Goal: Task Accomplishment & Management: Use online tool/utility

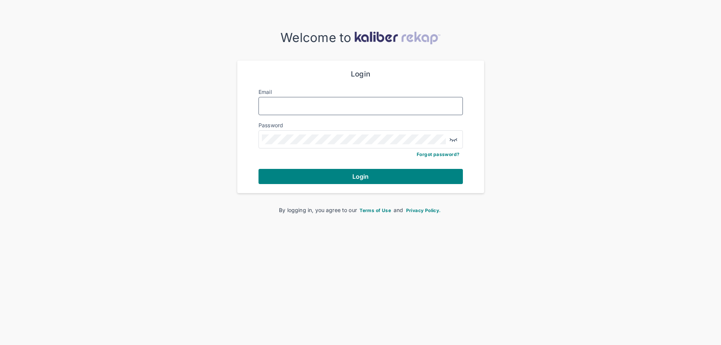
click at [291, 101] on input "Email" at bounding box center [361, 106] width 198 height 10
type input "**********"
click at [258, 169] on button "Login" at bounding box center [360, 176] width 204 height 15
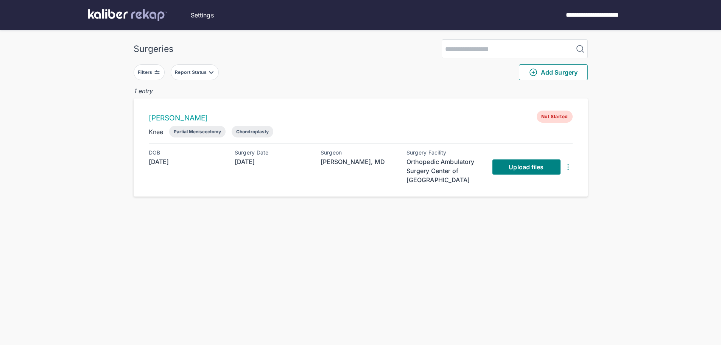
click at [186, 70] on div "Report Status" at bounding box center [191, 72] width 33 height 6
click at [568, 168] on img at bounding box center [567, 166] width 9 height 9
click at [568, 168] on div at bounding box center [533, 170] width 86 height 12
click at [485, 201] on div "Surgeries Filters Report Status Add Surgery 1 entry [PERSON_NAME] Not Started K…" at bounding box center [361, 122] width 454 height 166
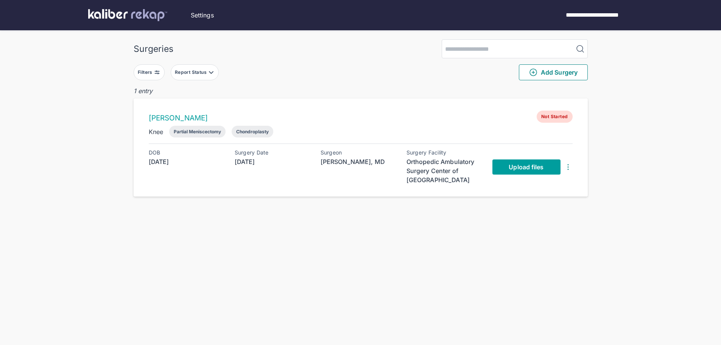
click at [538, 167] on span "Upload files" at bounding box center [526, 167] width 35 height 8
